Goal: Check status: Check status

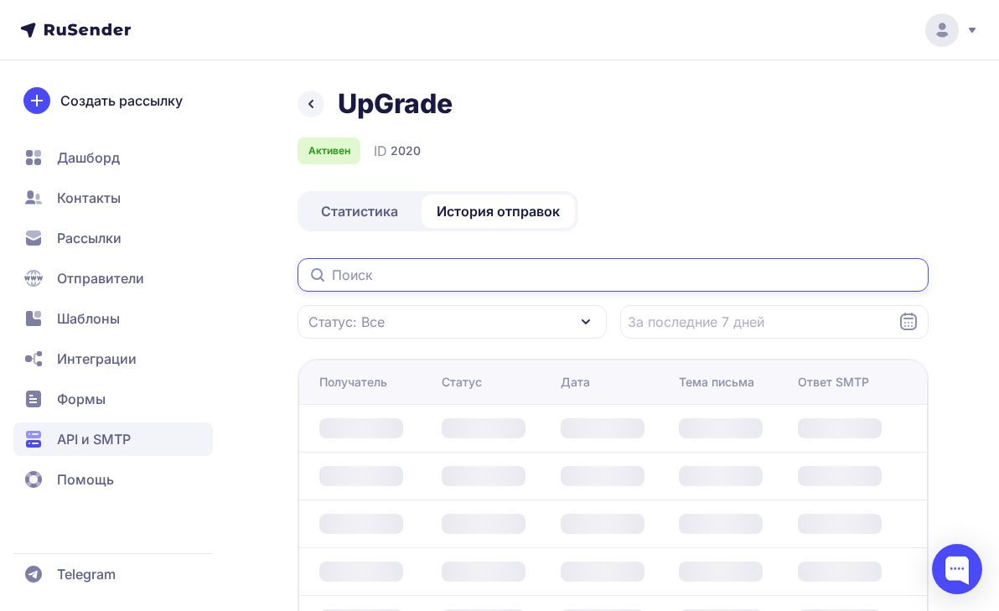
click at [441, 283] on input "text" at bounding box center [612, 275] width 631 height 34
paste input "[EMAIL_ADDRESS][DOMAIN_NAME]"
type input "[EMAIL_ADDRESS][DOMAIN_NAME]"
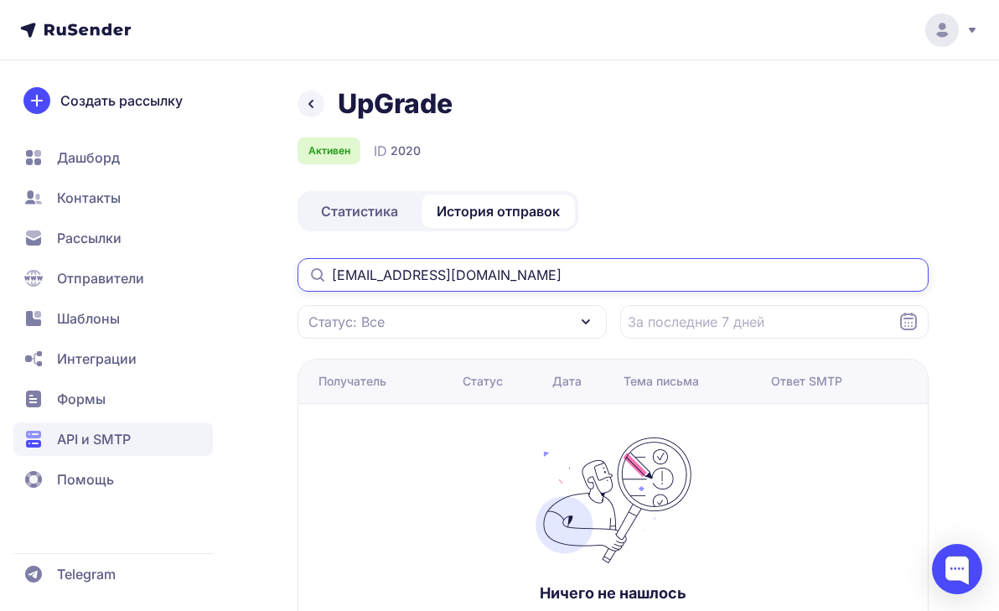
click at [555, 274] on input "[EMAIL_ADDRESS][DOMAIN_NAME]" at bounding box center [612, 275] width 631 height 34
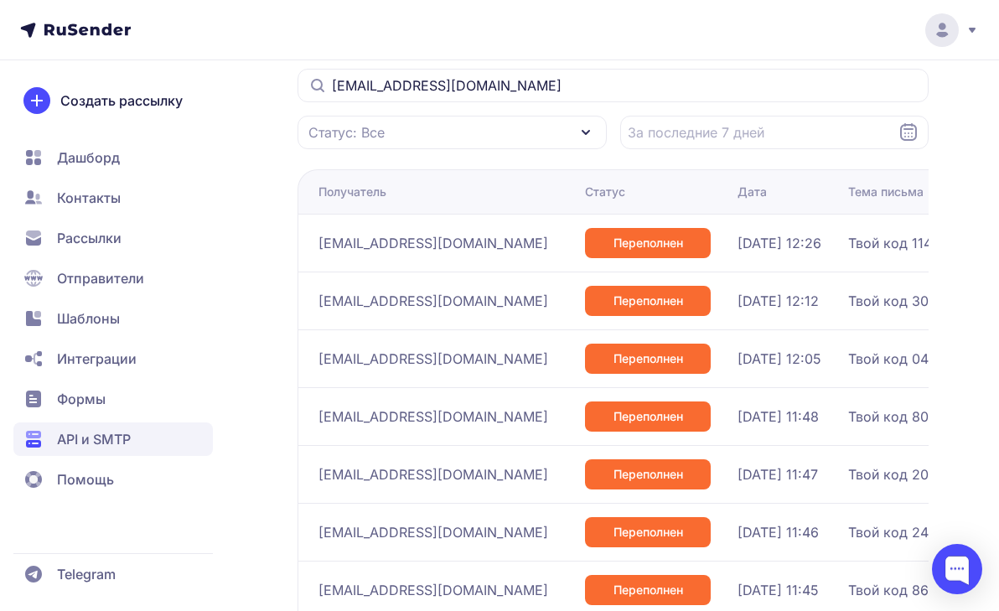
scroll to position [190, 0]
